Goal: Information Seeking & Learning: Learn about a topic

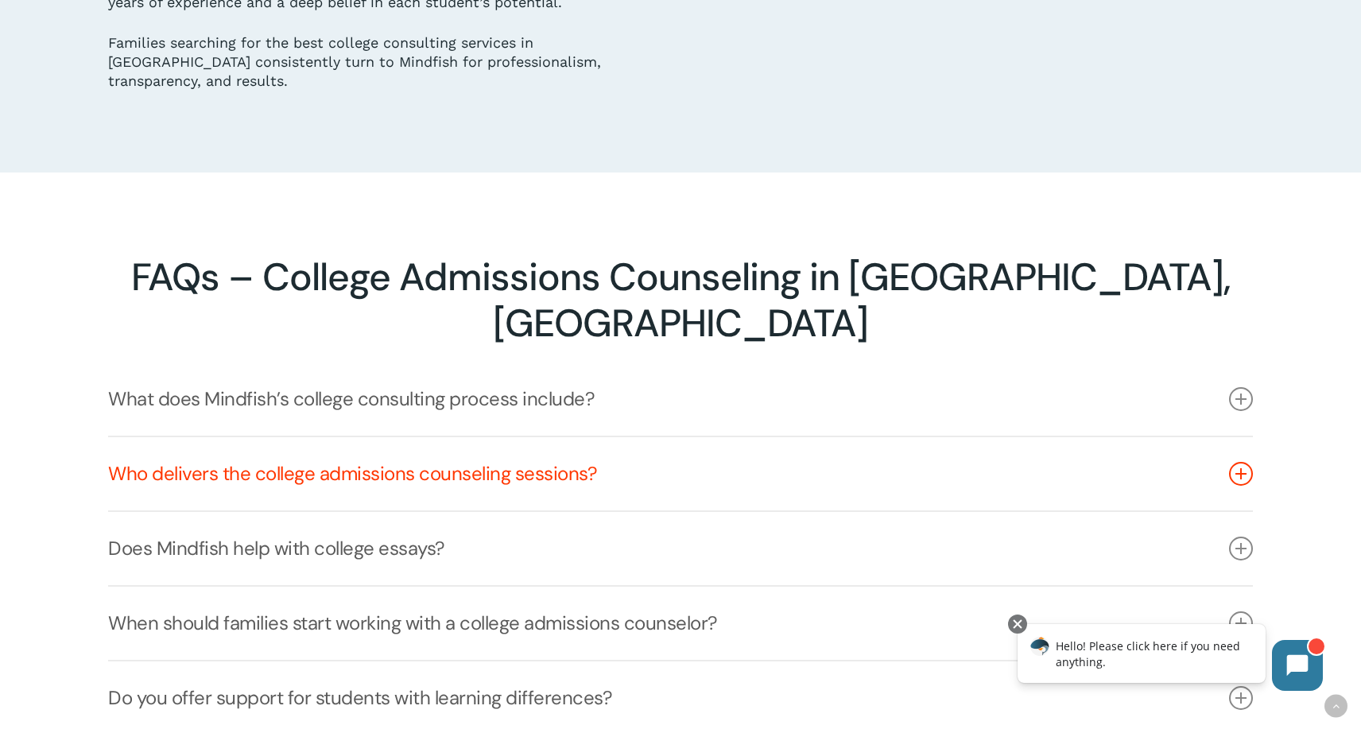
scroll to position [3175, 0]
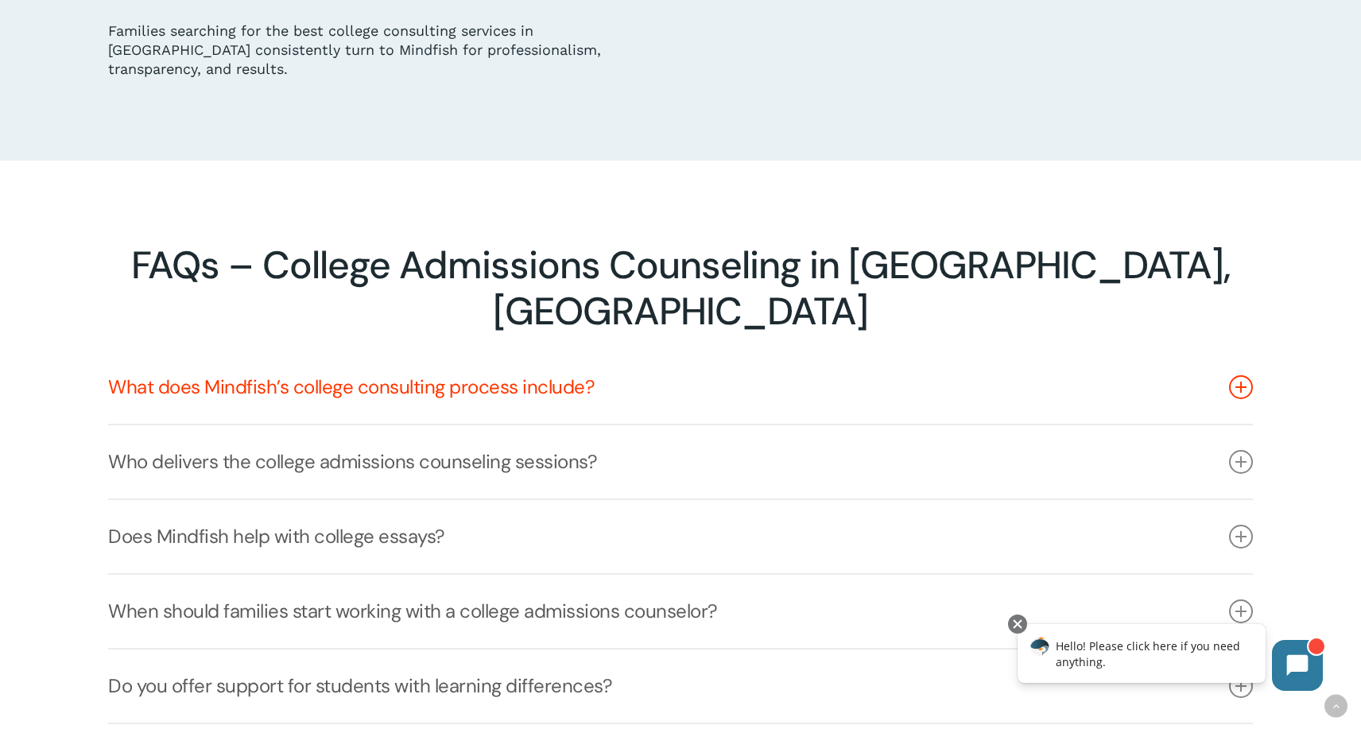
click at [1237, 375] on icon at bounding box center [1241, 387] width 24 height 24
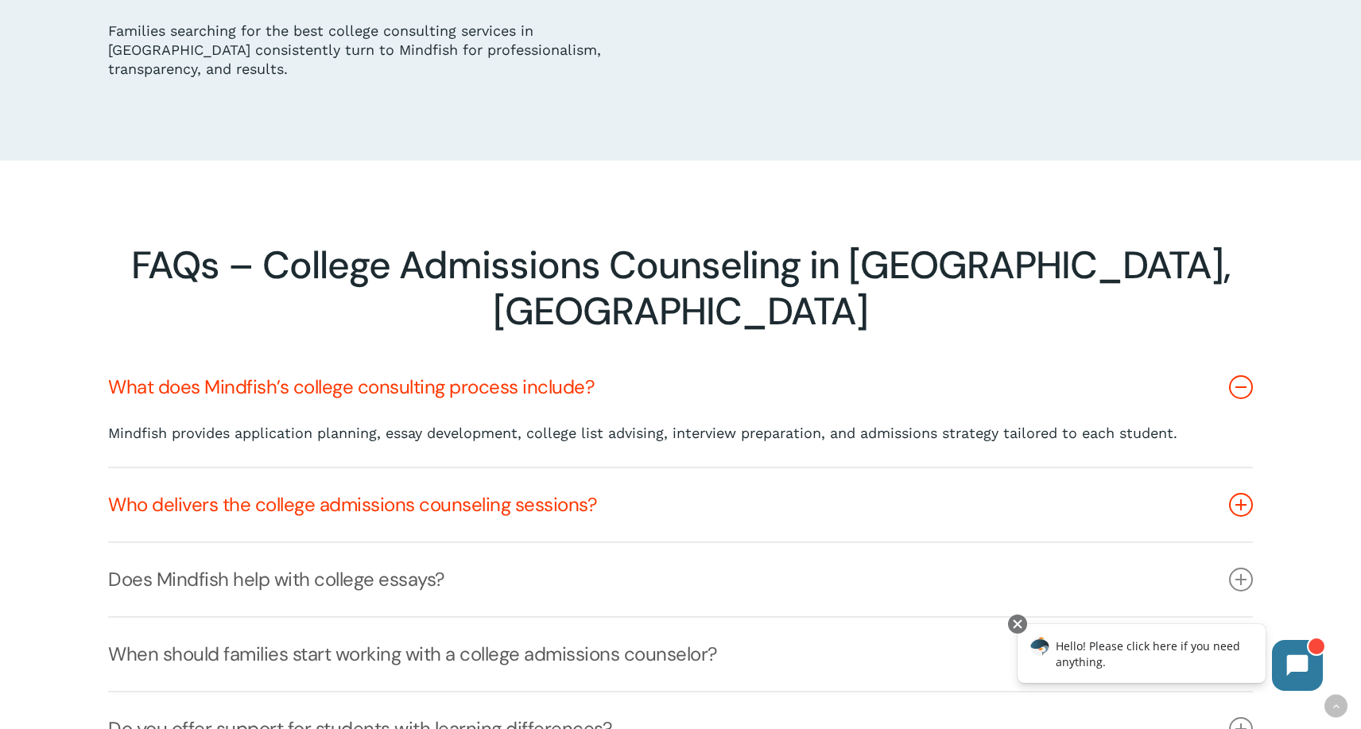
click at [1237, 493] on icon at bounding box center [1241, 505] width 24 height 24
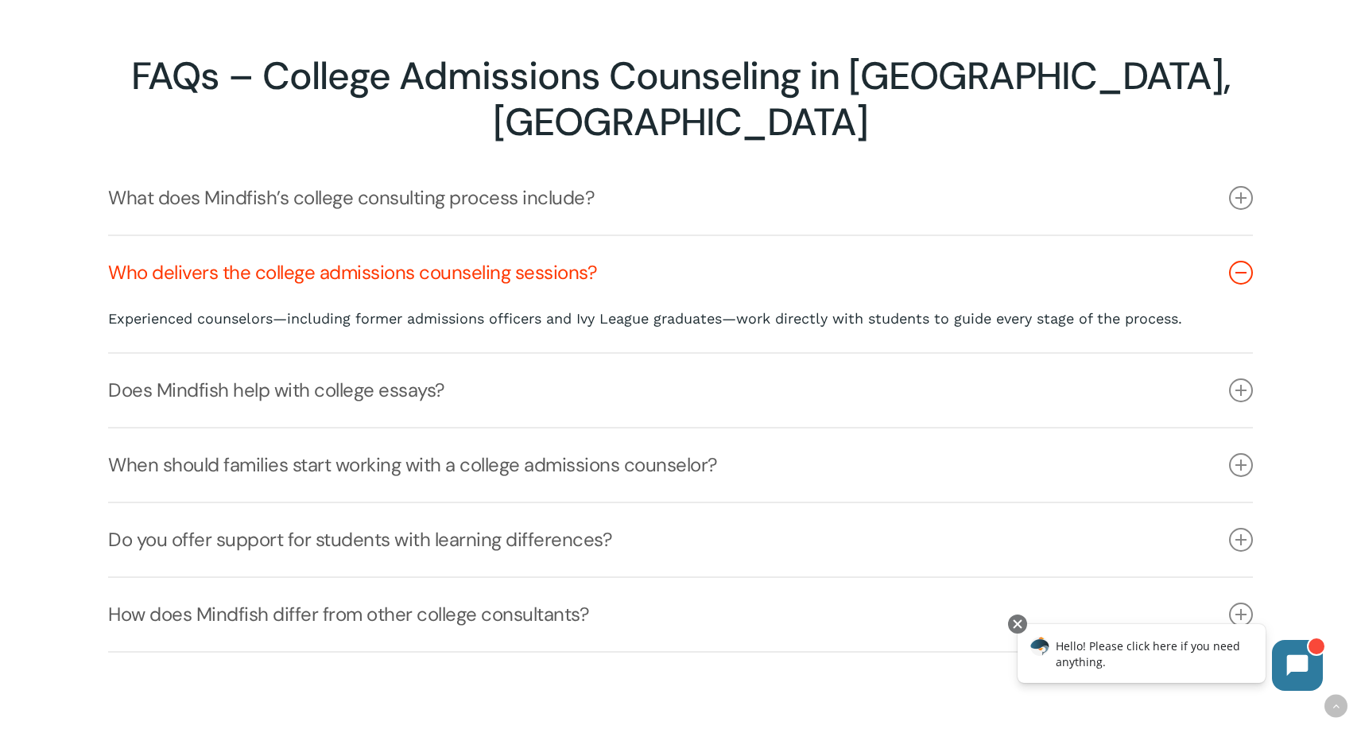
scroll to position [3375, 0]
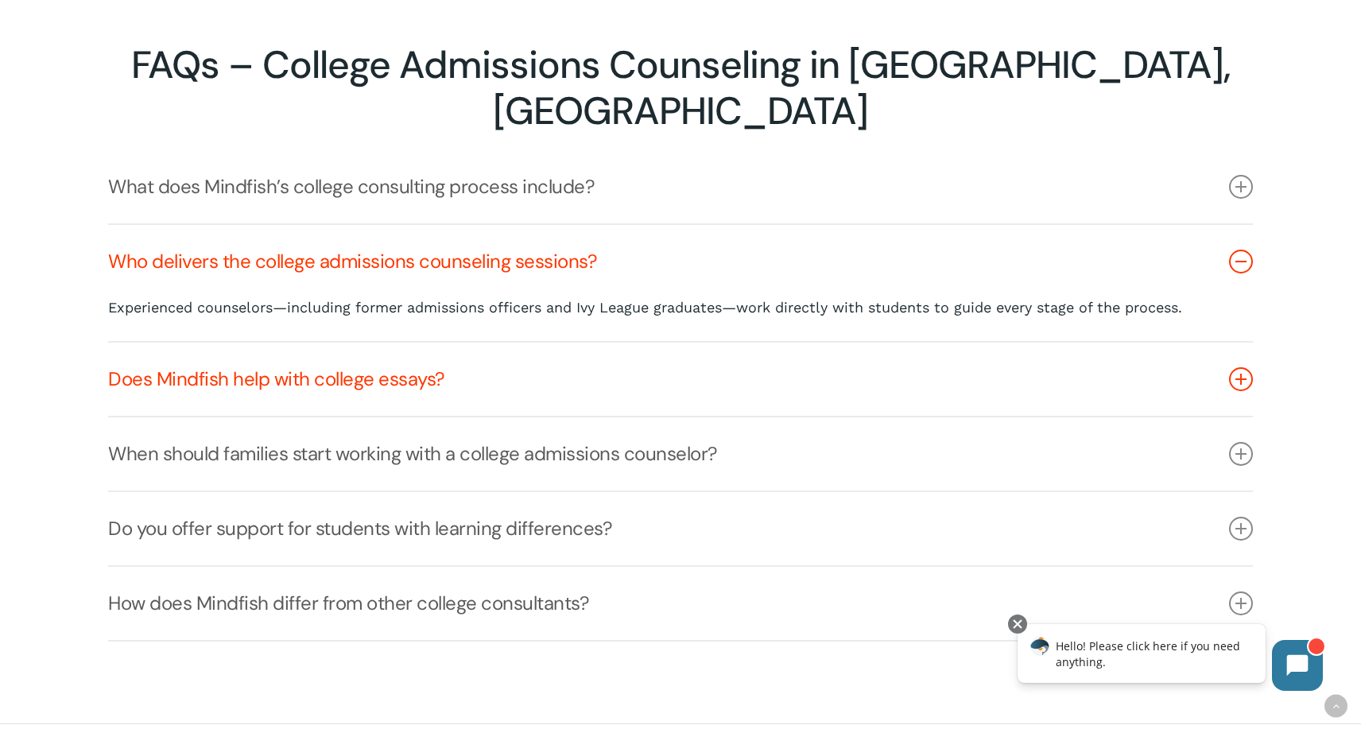
click at [1239, 367] on icon at bounding box center [1241, 379] width 24 height 24
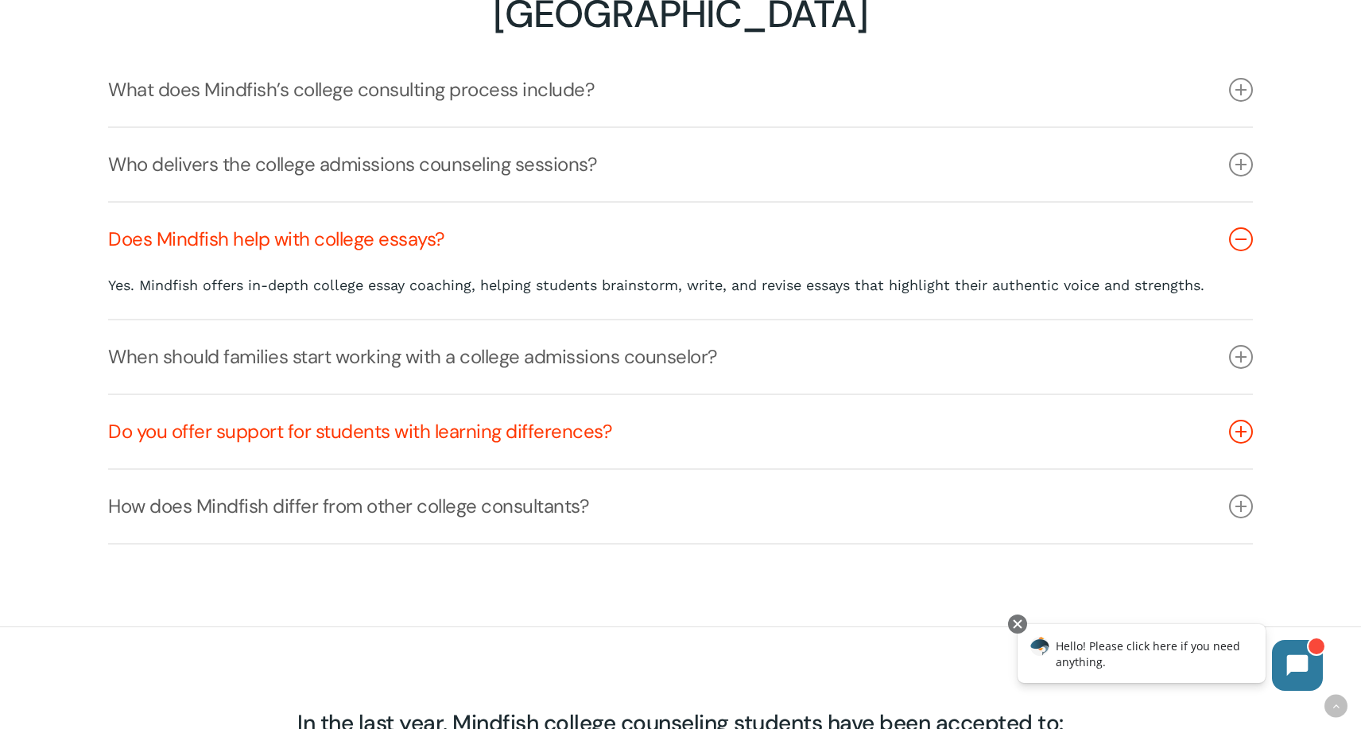
scroll to position [3474, 0]
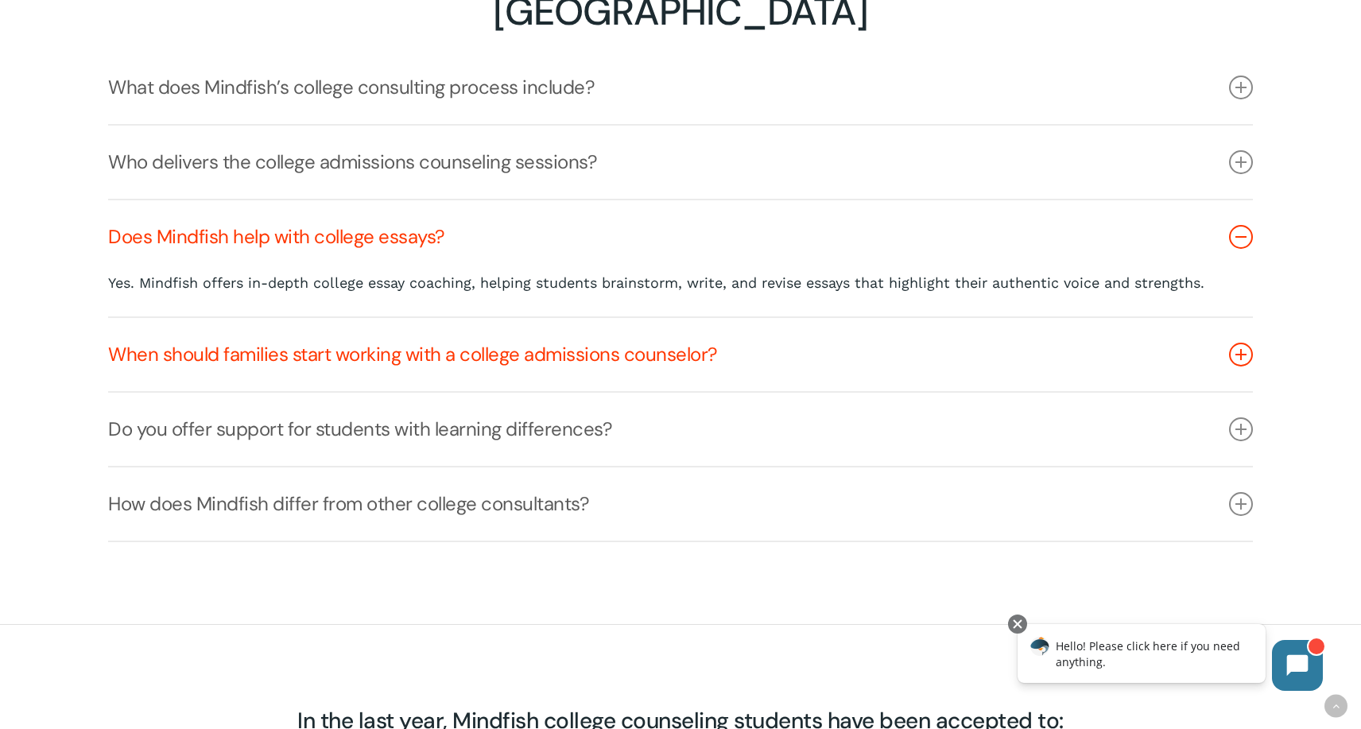
click at [1236, 318] on link "When should families start working with a college admissions counselor?" at bounding box center [680, 354] width 1145 height 73
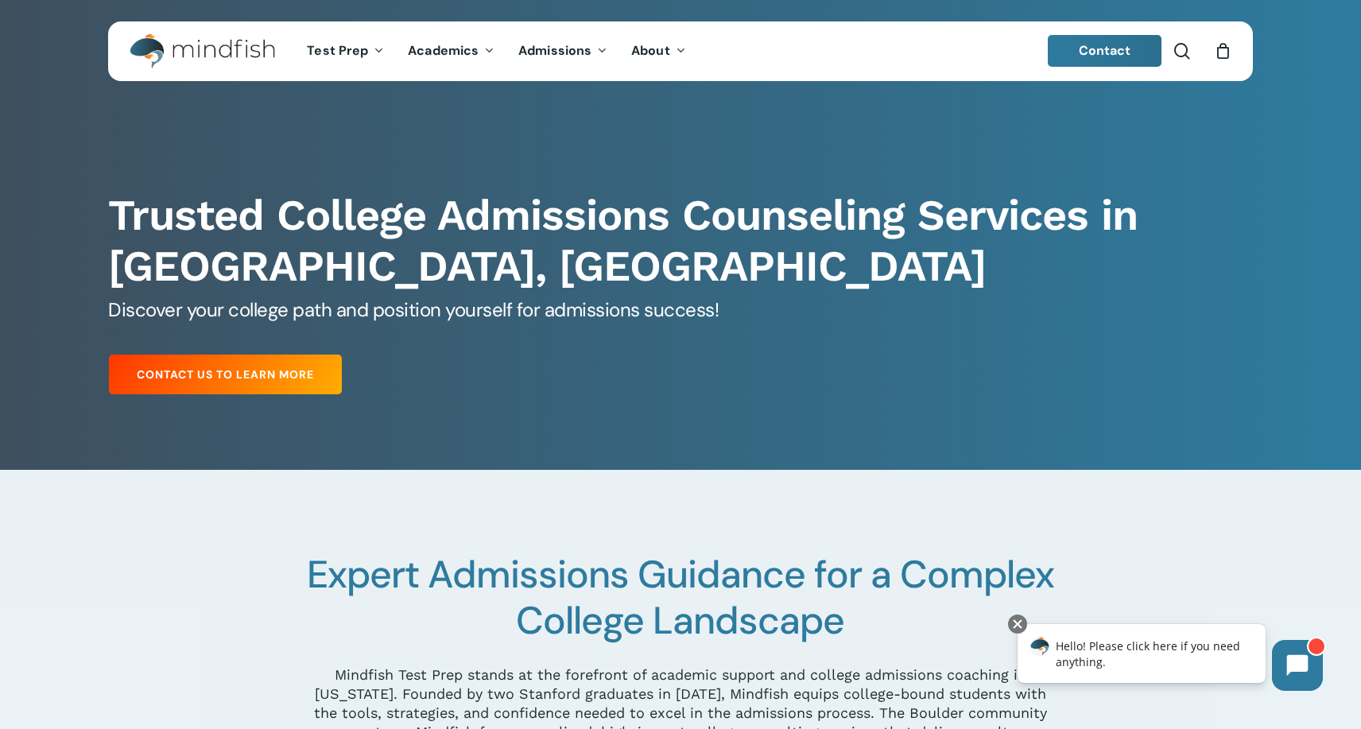
scroll to position [0, 0]
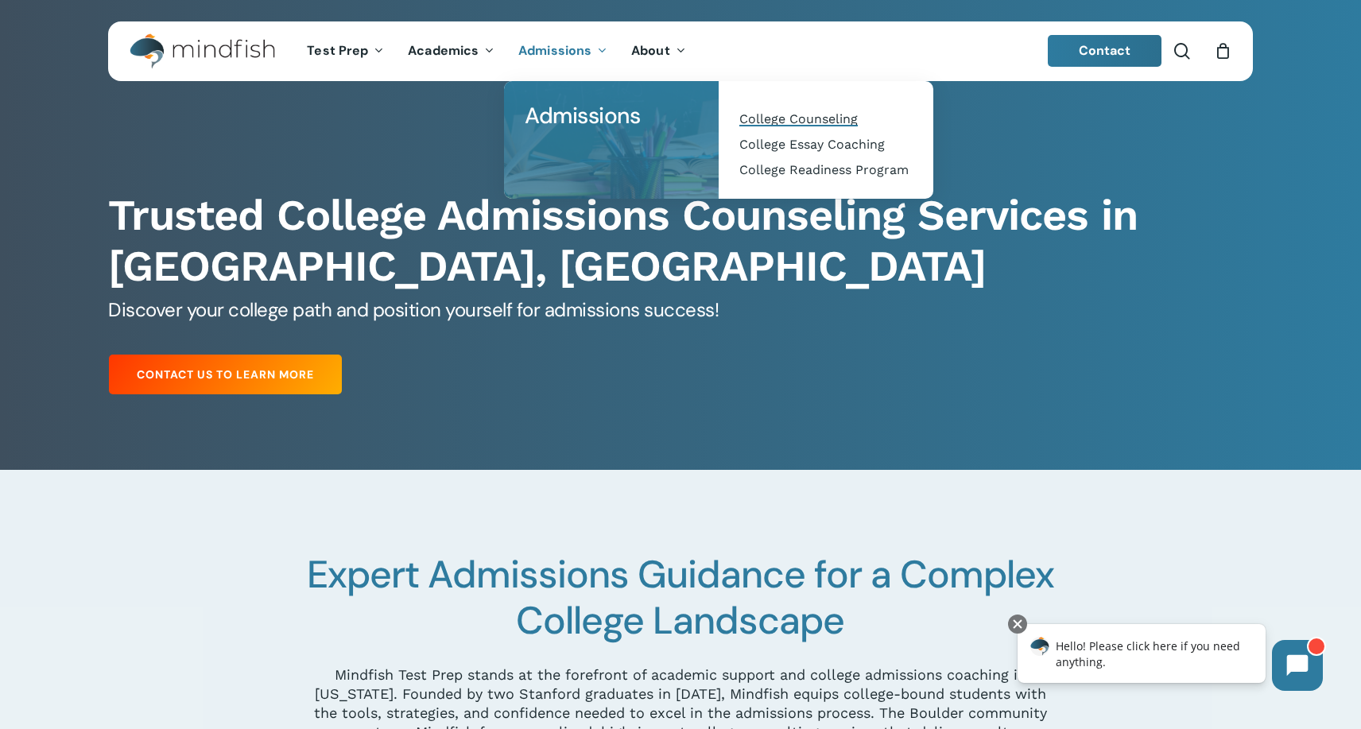
click at [789, 119] on span "College Counseling" at bounding box center [798, 118] width 118 height 15
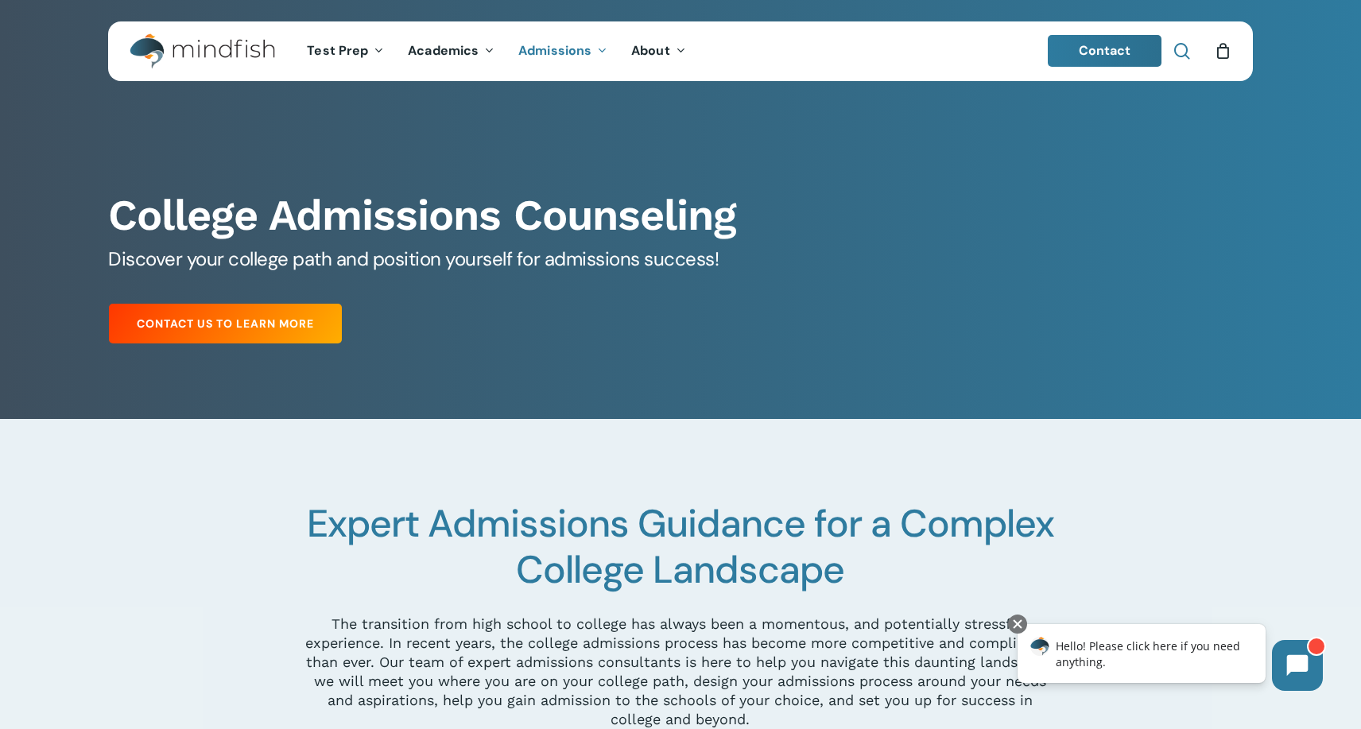
click at [1184, 55] on span "Main Menu" at bounding box center [1182, 51] width 16 height 16
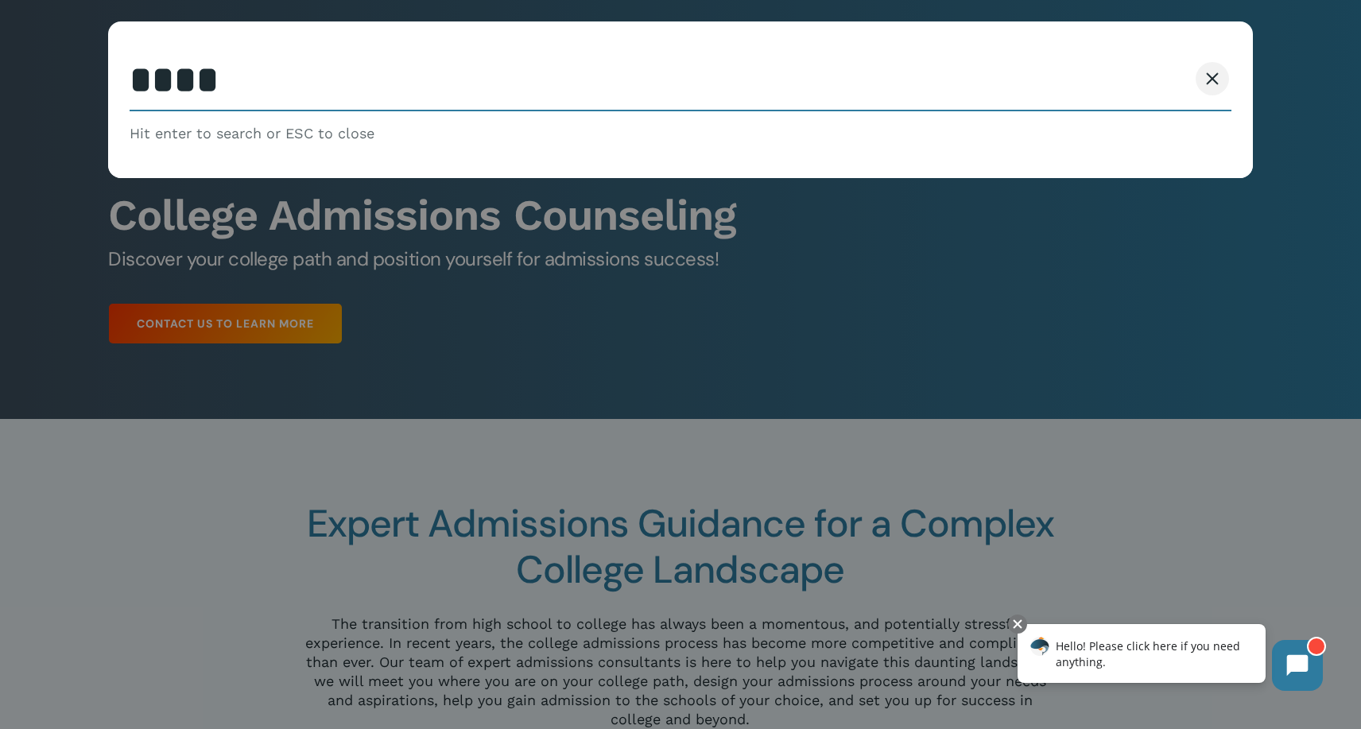
type input "****"
click at [1151, 79] on button "Search" at bounding box center [1151, 78] width 72 height 33
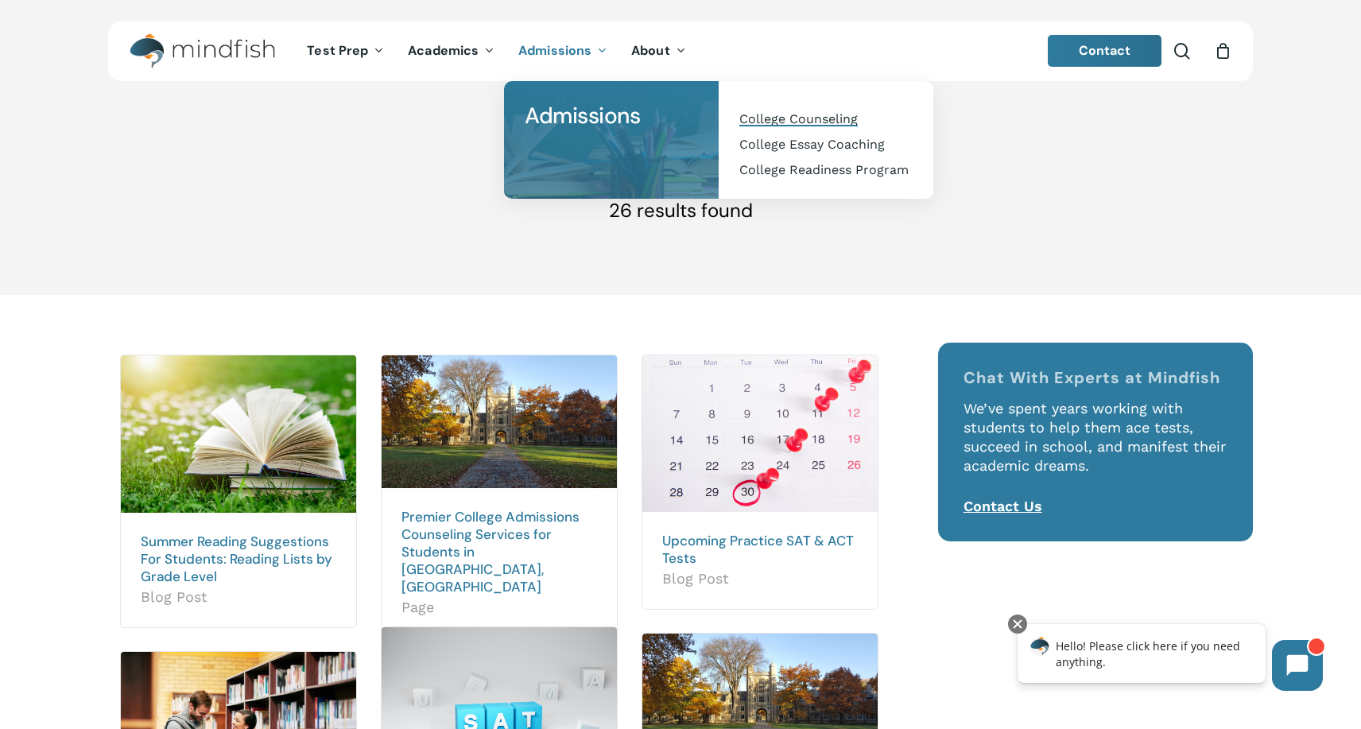
click at [789, 125] on span "College Counseling" at bounding box center [798, 118] width 118 height 15
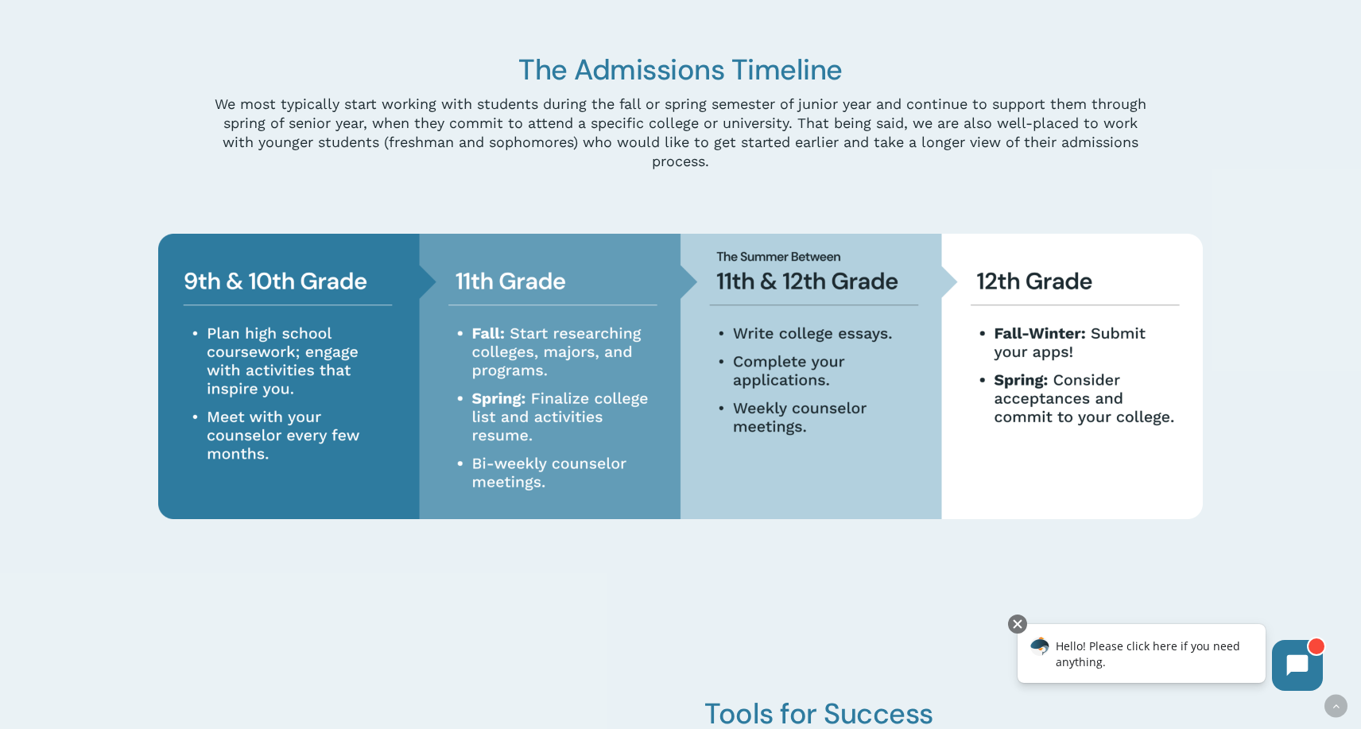
scroll to position [4079, 0]
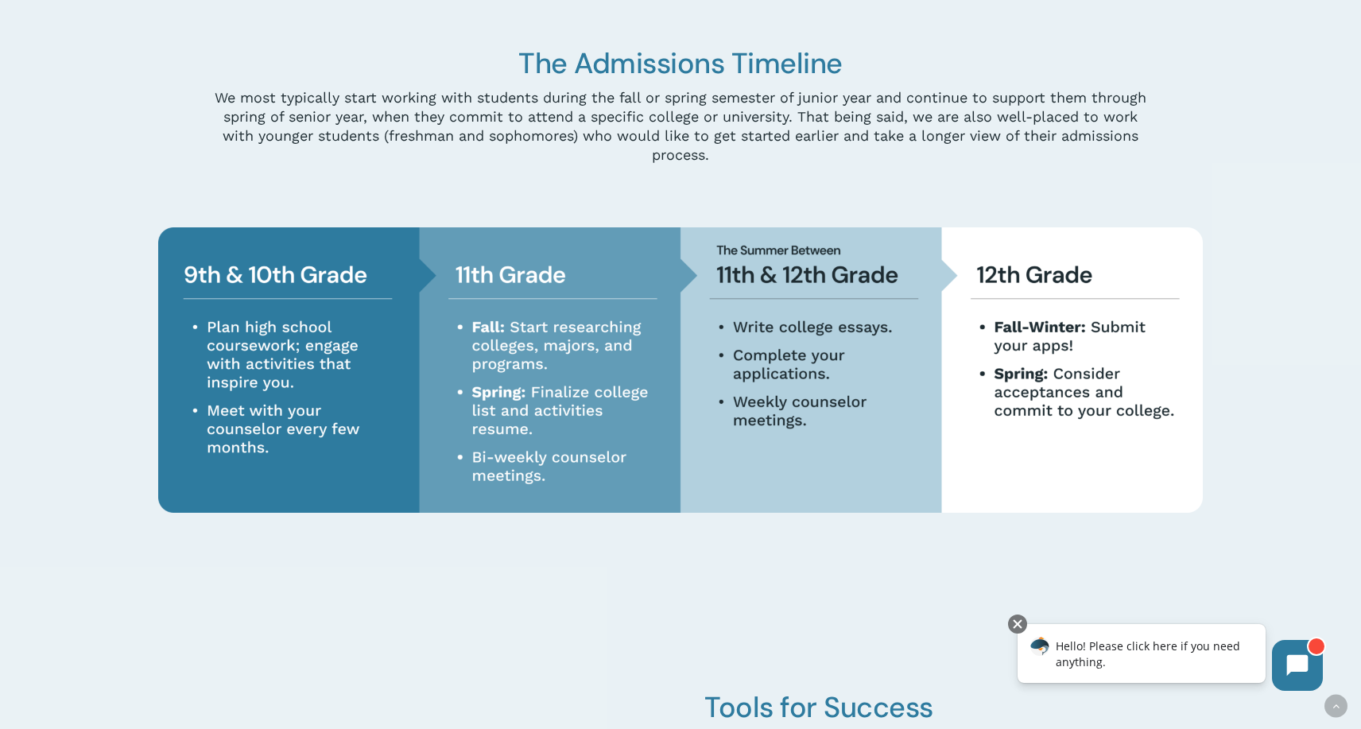
click at [944, 188] on div at bounding box center [681, 196] width 946 height 20
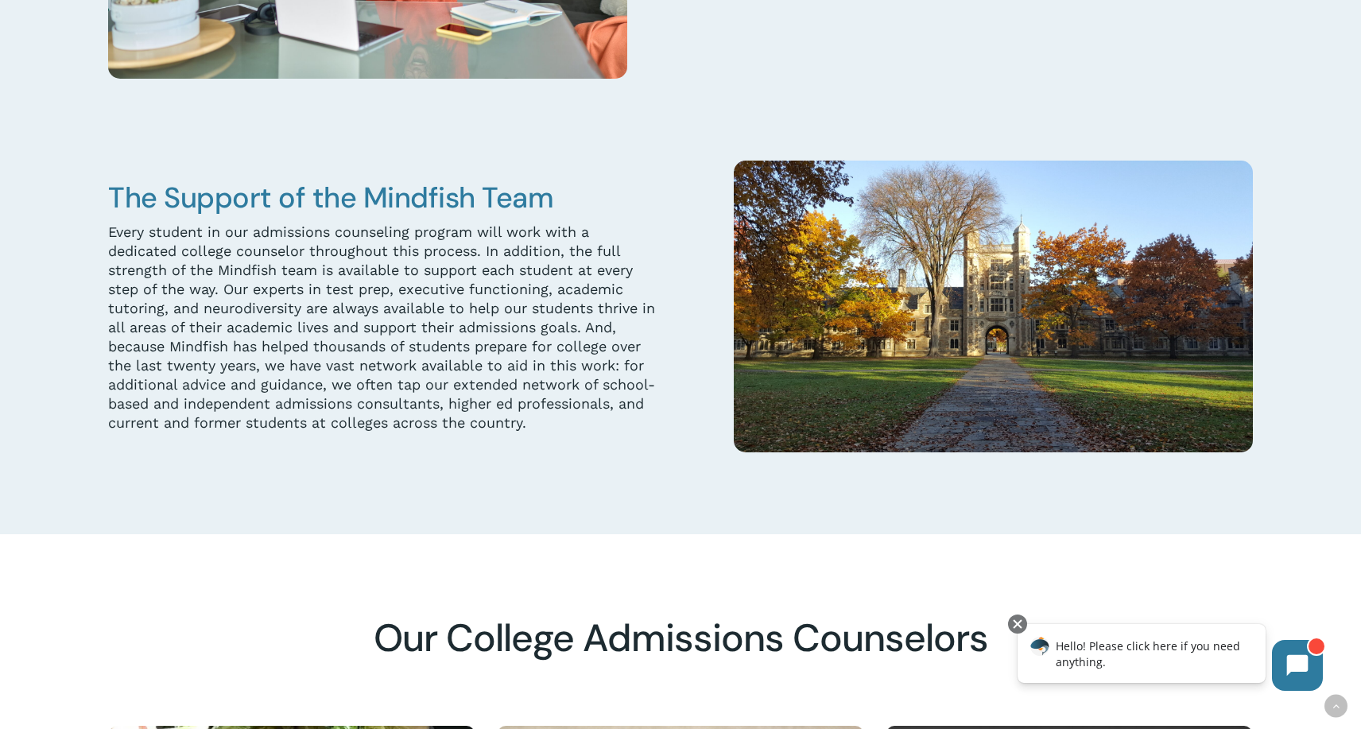
scroll to position [4938, 0]
